Goal: Transaction & Acquisition: Book appointment/travel/reservation

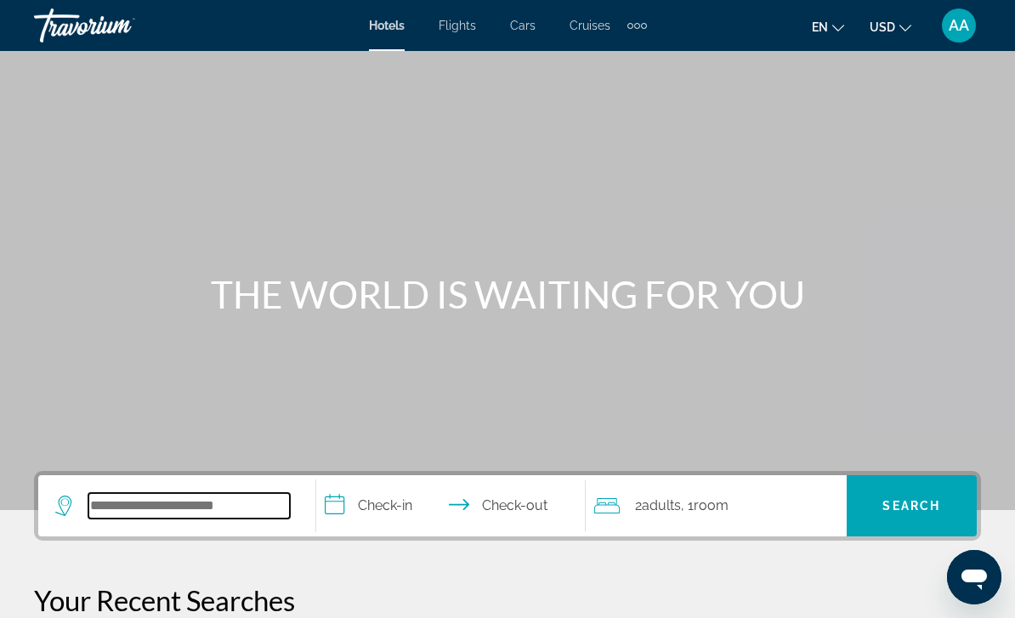
click at [218, 509] on input "Search widget" at bounding box center [189, 506] width 202 height 26
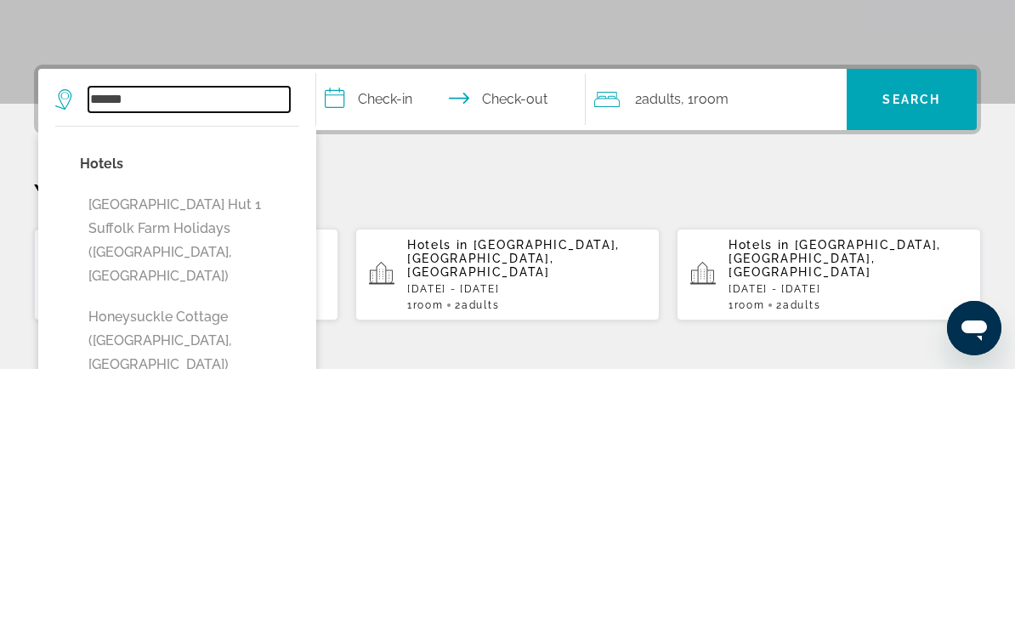
scroll to position [158, 0]
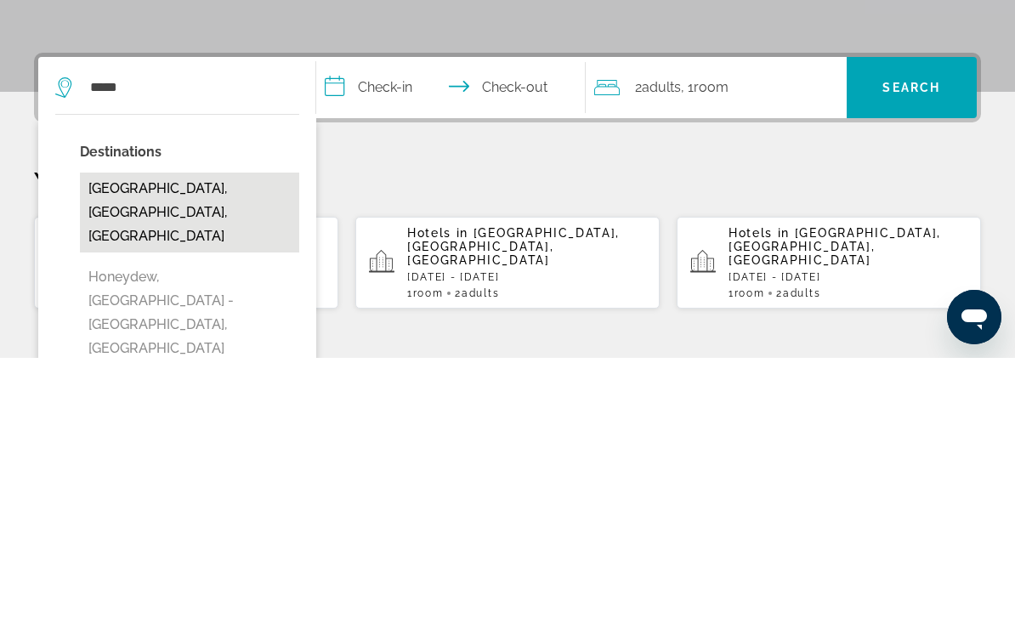
click at [216, 433] on button "[GEOGRAPHIC_DATA], [GEOGRAPHIC_DATA], [GEOGRAPHIC_DATA]" at bounding box center [189, 473] width 219 height 80
type input "**********"
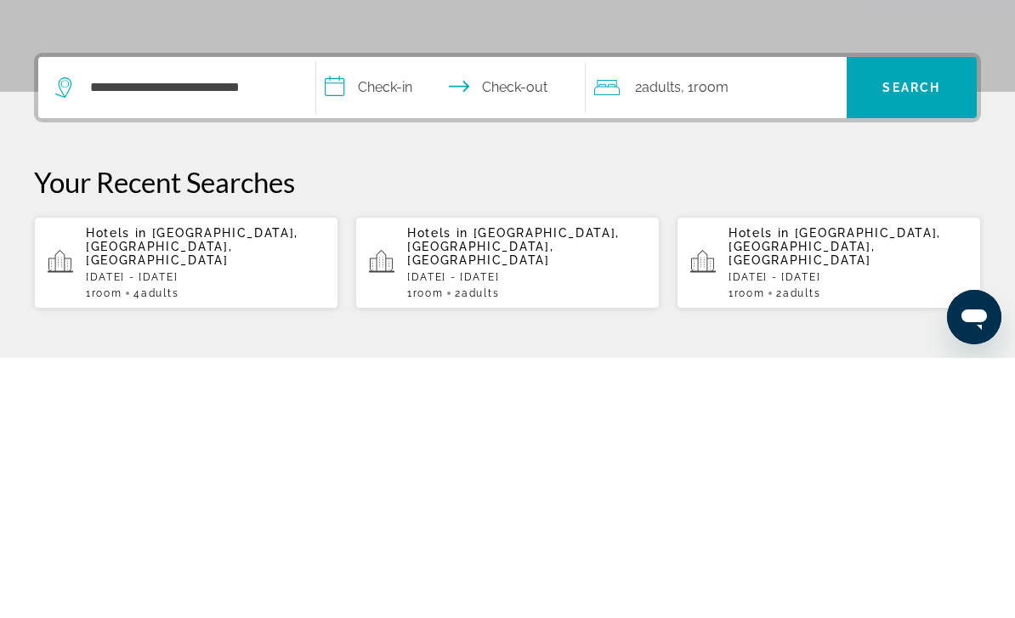
click at [382, 317] on input "**********" at bounding box center [454, 350] width 276 height 66
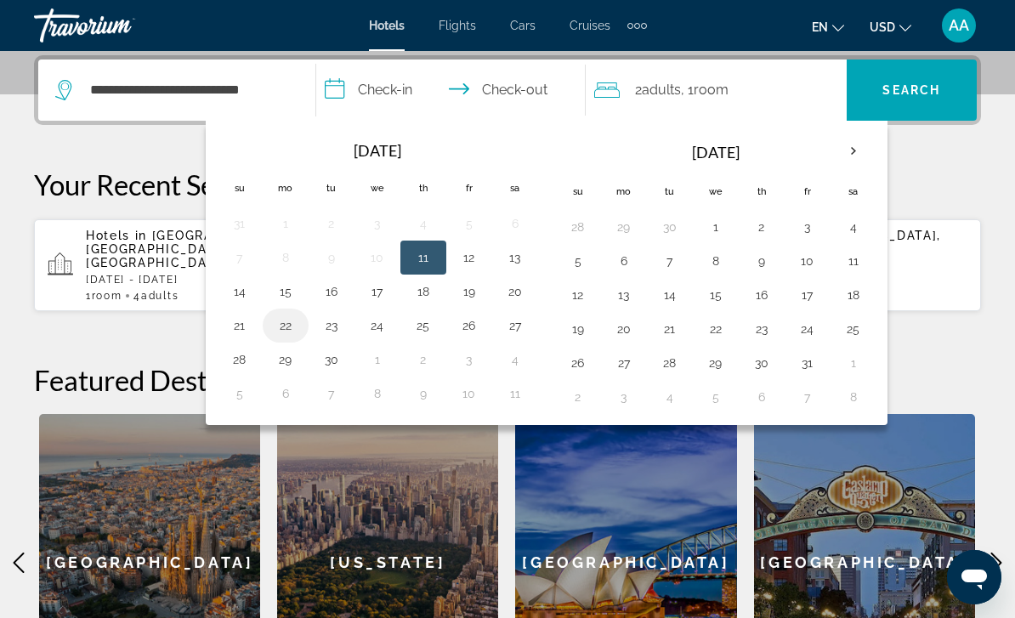
click at [289, 333] on button "22" at bounding box center [285, 326] width 27 height 24
click at [423, 337] on button "25" at bounding box center [423, 326] width 27 height 24
type input "**********"
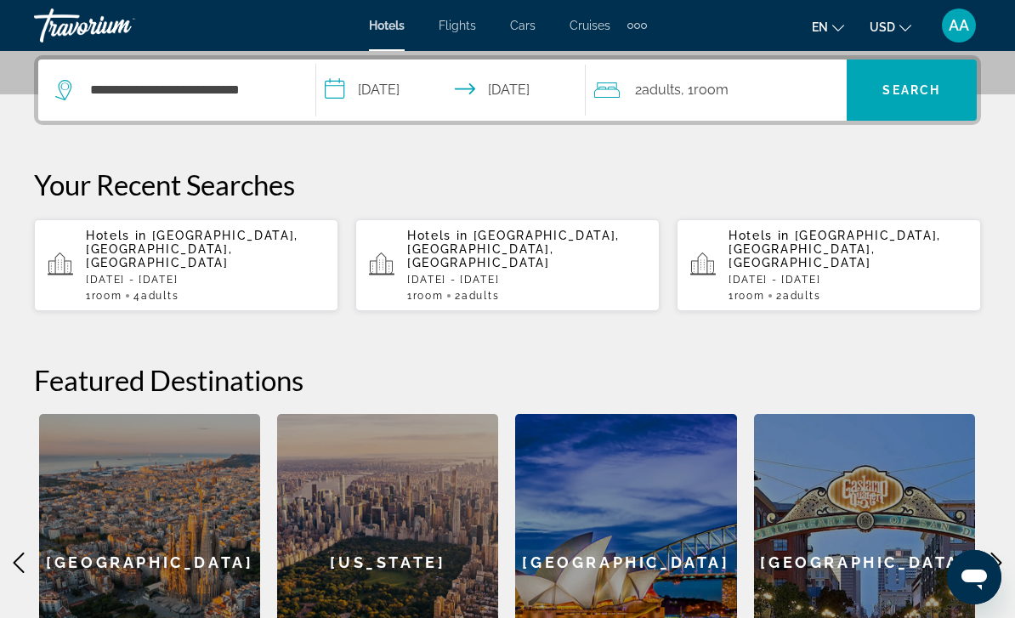
click at [671, 94] on span "Adults" at bounding box center [661, 90] width 39 height 16
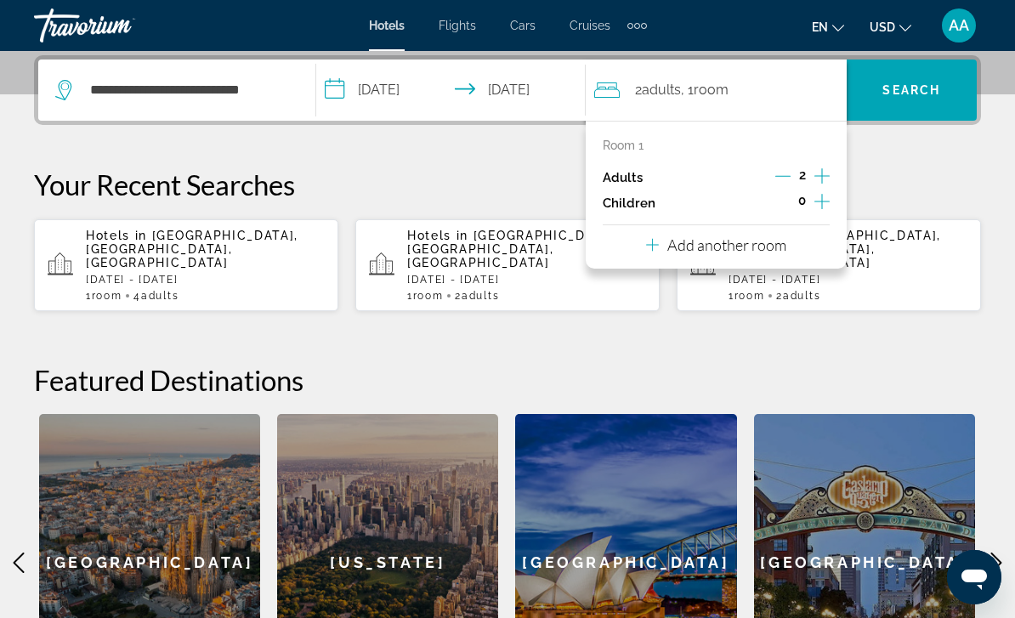
click at [827, 179] on icon "Increment adults" at bounding box center [822, 176] width 15 height 20
click at [826, 177] on icon "Increment adults" at bounding box center [822, 176] width 15 height 20
click at [928, 98] on span "Search widget" at bounding box center [912, 90] width 130 height 41
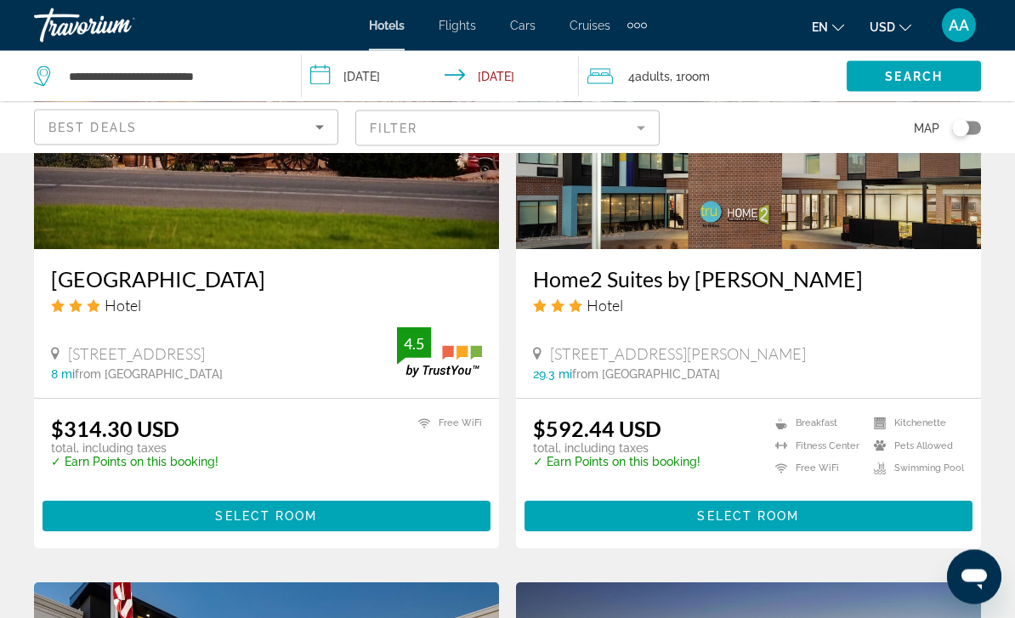
scroll to position [1495, 0]
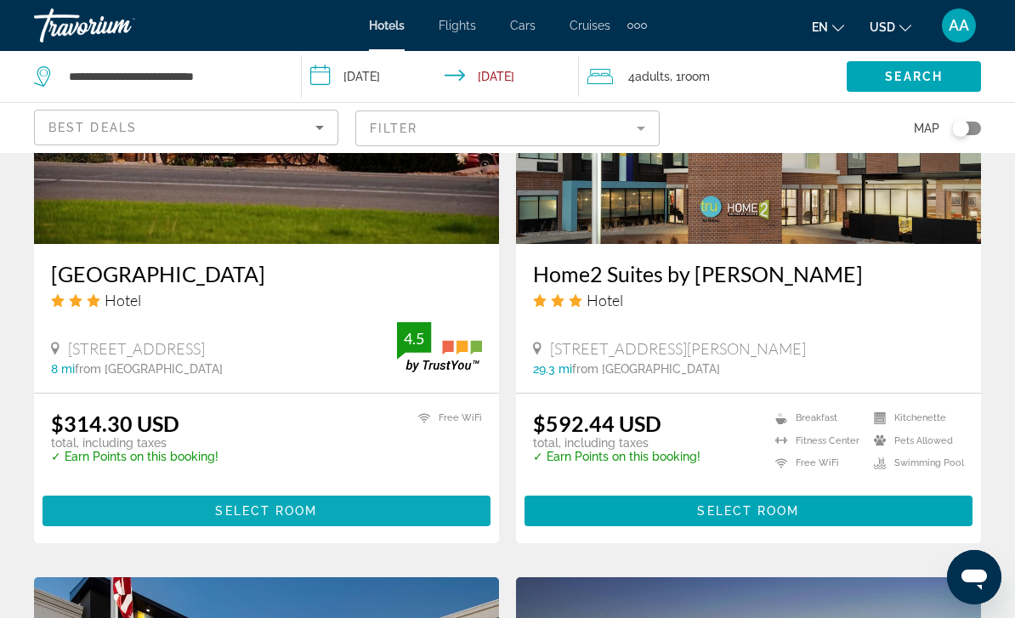
click at [386, 514] on span "Main content" at bounding box center [267, 511] width 448 height 41
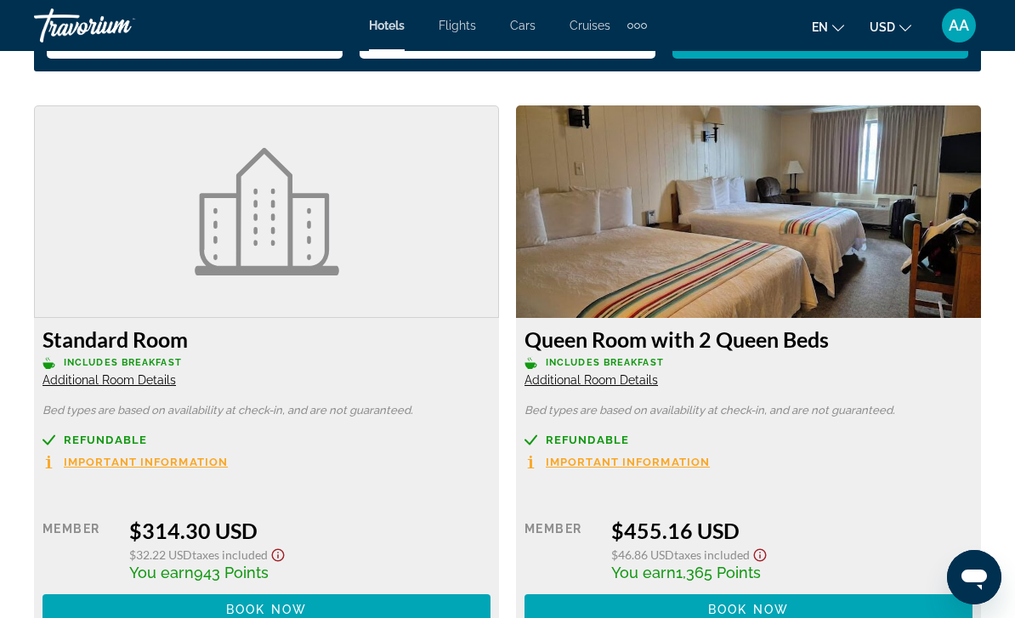
scroll to position [2534, 0]
click at [338, 242] on img "Main content" at bounding box center [267, 213] width 145 height 128
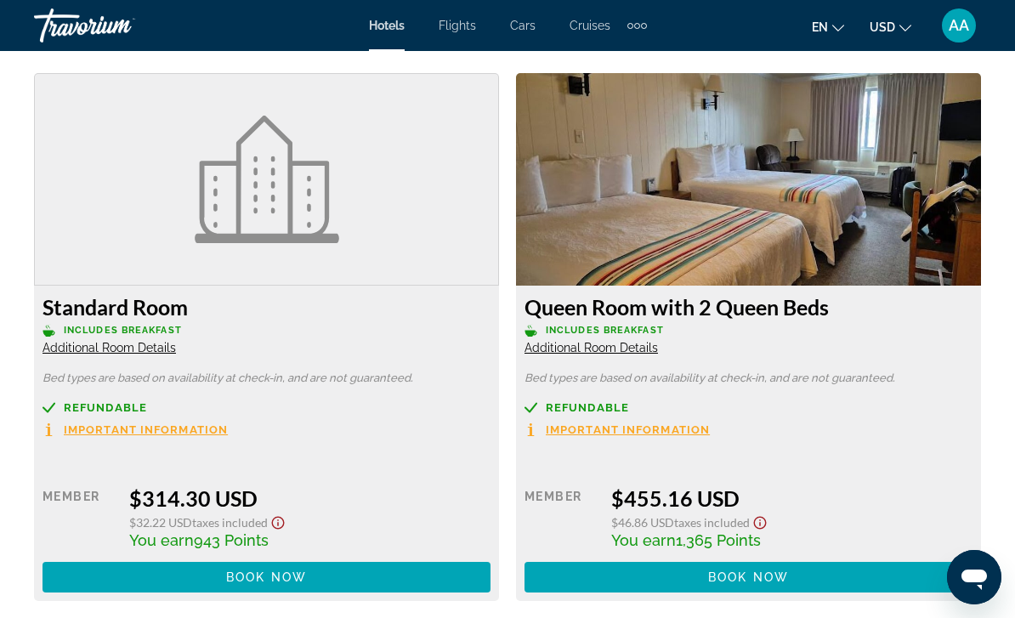
scroll to position [2566, 0]
click at [404, 202] on figure "Main content" at bounding box center [266, 180] width 463 height 211
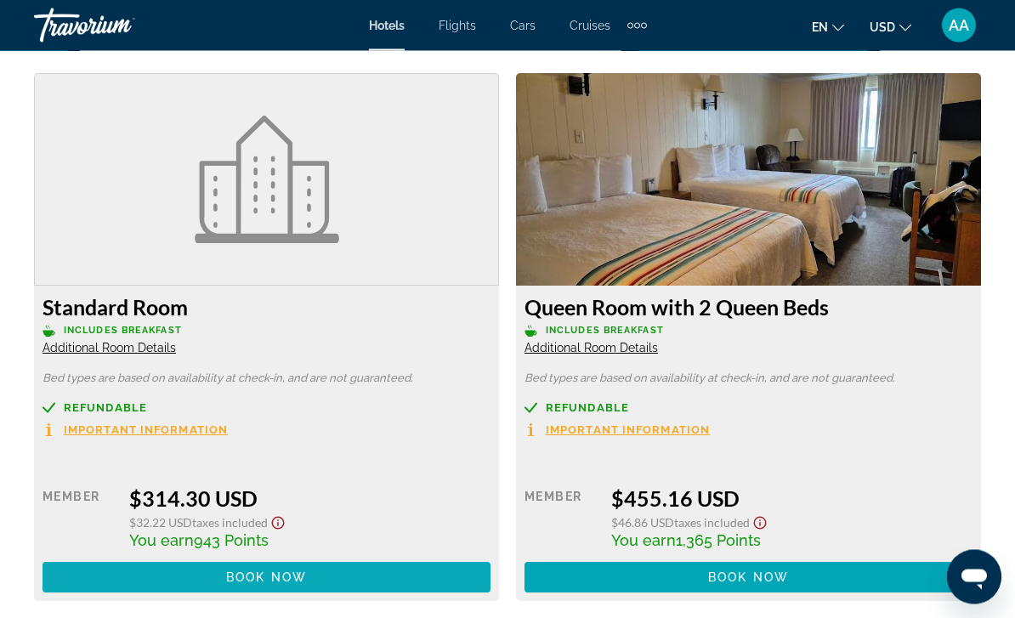
click at [349, 578] on span "Main content" at bounding box center [267, 578] width 448 height 41
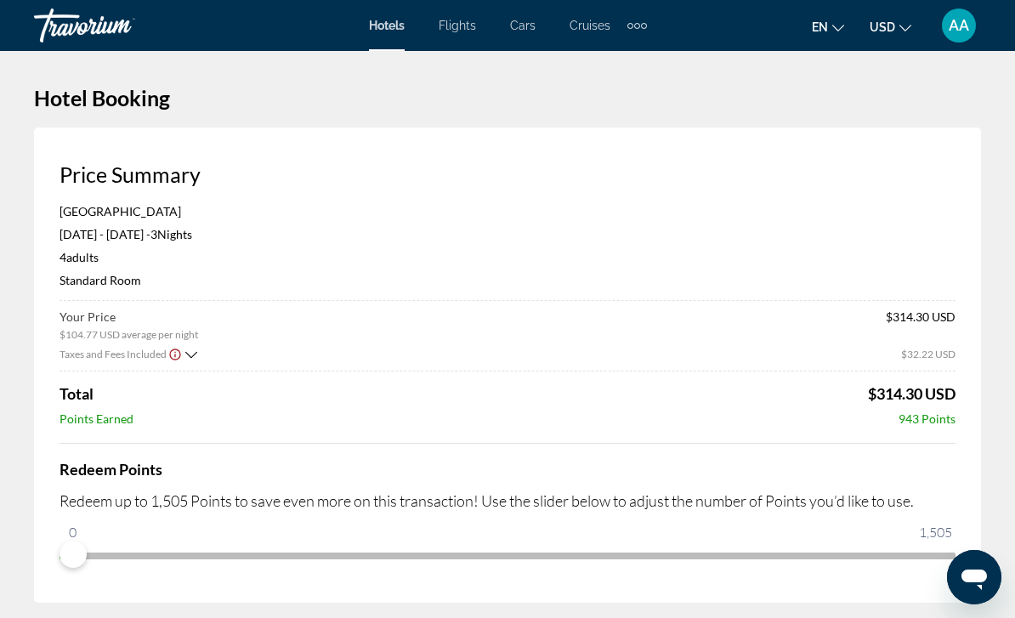
click at [193, 354] on icon "Show Taxes and Fees breakdown" at bounding box center [191, 354] width 12 height 7
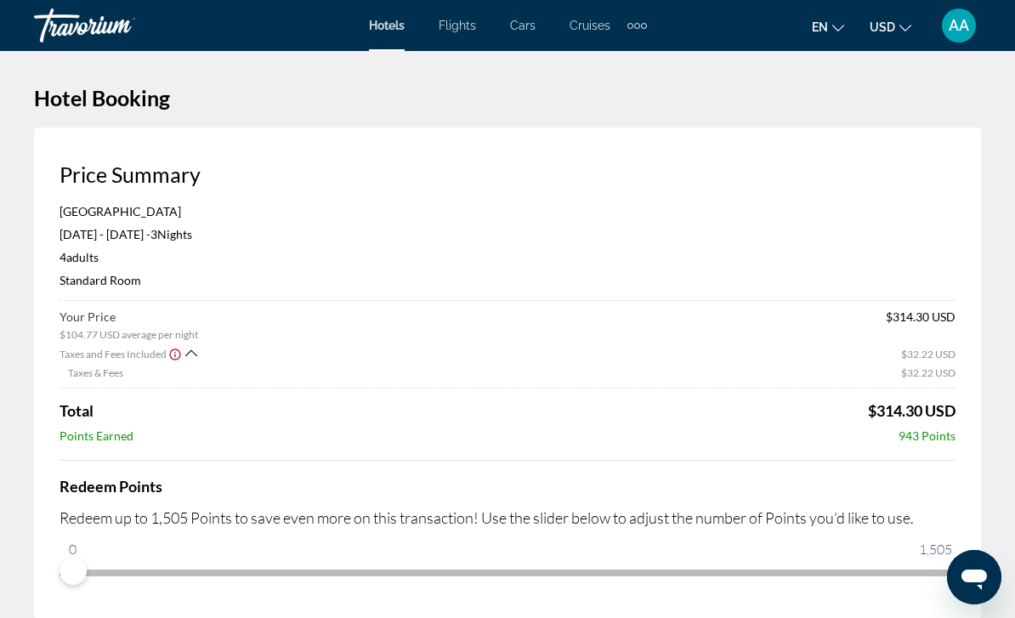
scroll to position [2, 0]
